Goal: Find specific page/section: Find specific page/section

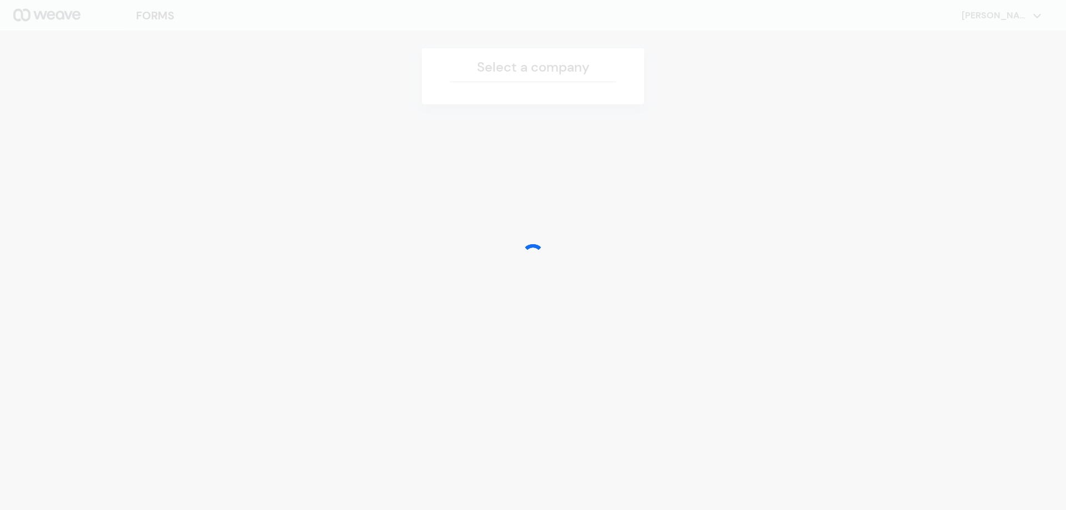
click at [519, 70] on div at bounding box center [533, 255] width 1066 height 510
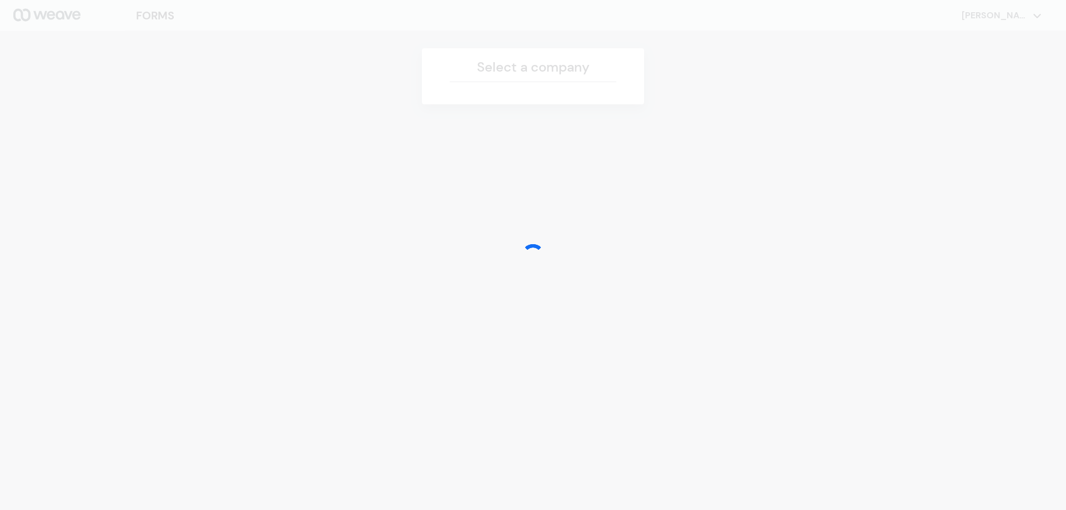
drag, startPoint x: 519, startPoint y: 70, endPoint x: 608, endPoint y: 84, distance: 90.0
click at [558, 83] on div at bounding box center [533, 255] width 1066 height 510
click at [1030, 16] on div at bounding box center [533, 255] width 1066 height 510
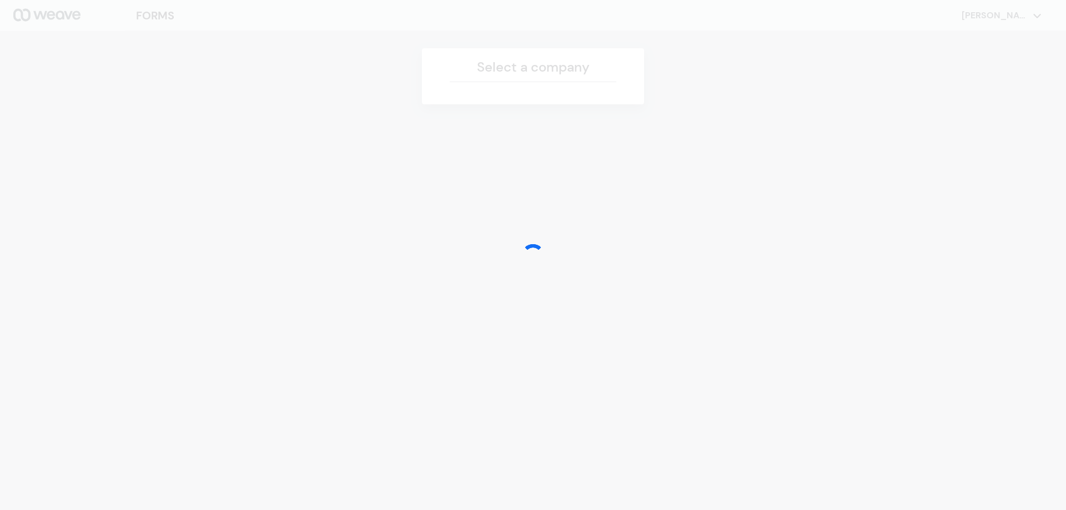
click at [1031, 16] on div at bounding box center [533, 255] width 1066 height 510
drag, startPoint x: 1031, startPoint y: 16, endPoint x: 1027, endPoint y: 29, distance: 13.9
click at [1031, 21] on div at bounding box center [533, 255] width 1066 height 510
